Goal: Check status

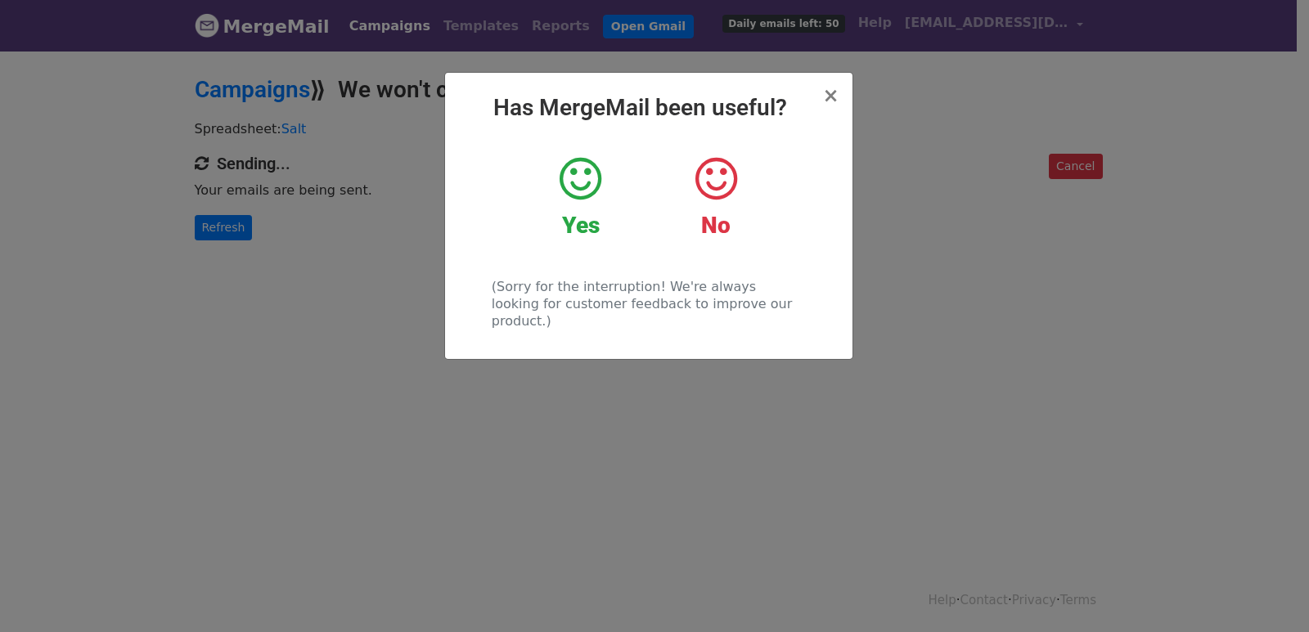
click at [241, 229] on div "× Has MergeMail been useful? Yes No (Sorry for the interruption! We're always l…" at bounding box center [654, 340] width 1309 height 583
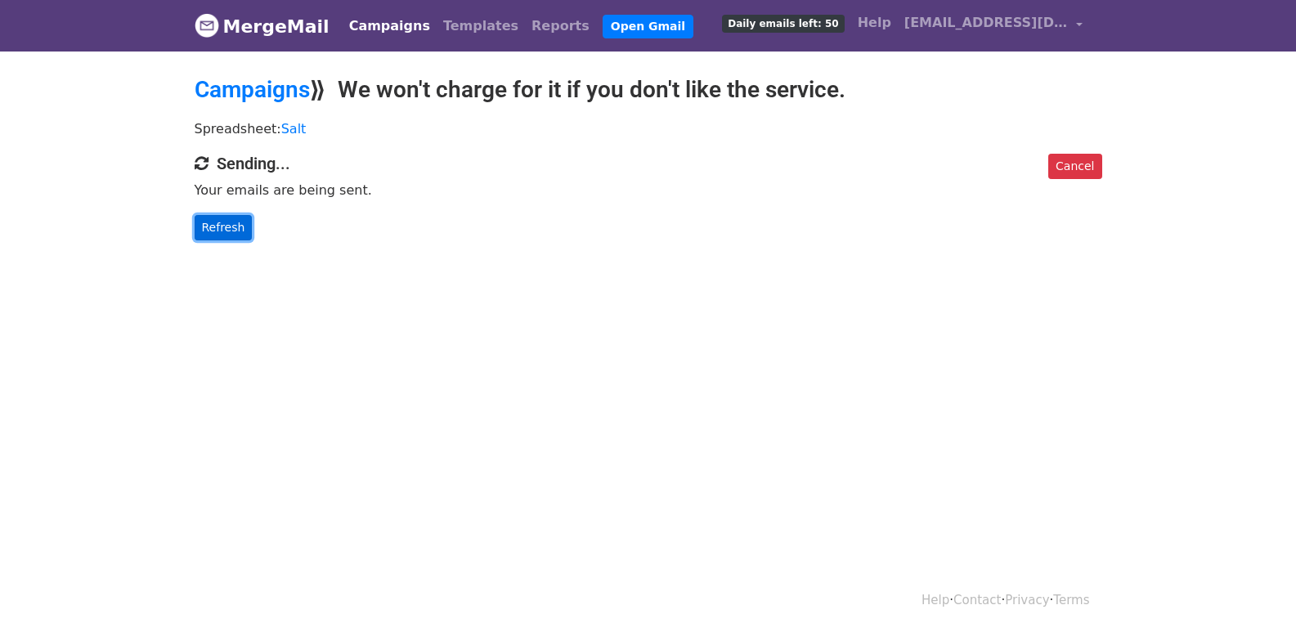
drag, startPoint x: 232, startPoint y: 238, endPoint x: 232, endPoint y: 229, distance: 9.0
click at [232, 237] on link "Refresh" at bounding box center [224, 227] width 58 height 25
click at [232, 229] on link "Refresh" at bounding box center [224, 227] width 58 height 25
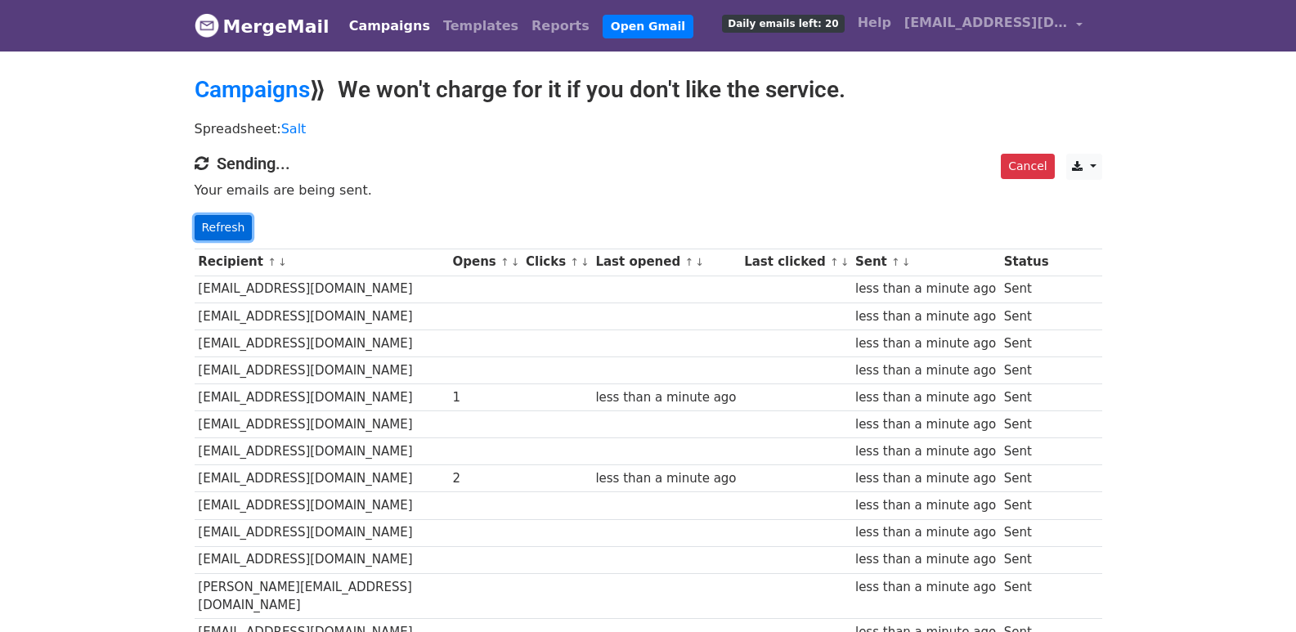
click at [209, 227] on link "Refresh" at bounding box center [224, 227] width 58 height 25
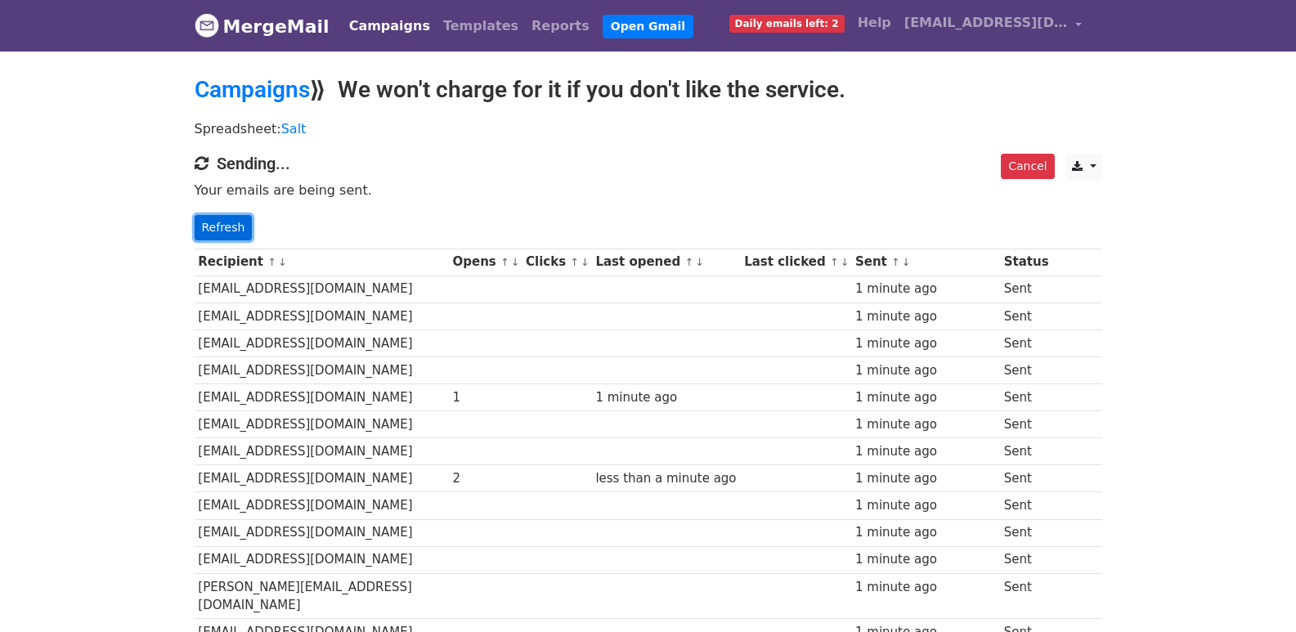
click at [221, 225] on link "Refresh" at bounding box center [224, 227] width 58 height 25
